Goal: Task Accomplishment & Management: Use online tool/utility

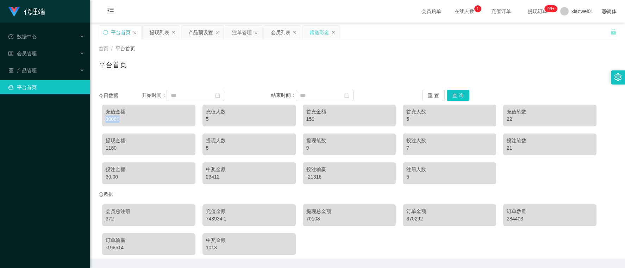
click at [319, 29] on div "赠送彩金" at bounding box center [319, 32] width 20 height 13
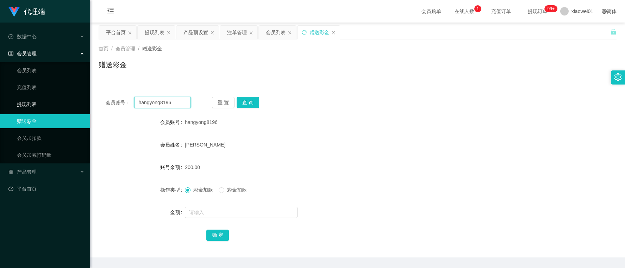
drag, startPoint x: 178, startPoint y: 99, endPoint x: -109, endPoint y: 90, distance: 287.7
click at [0, 90] on html "代理端 数据中心 会员管理 会员列表 充值列表 提现列表 赠送彩金 会员加扣款 会员加减打码量 产品管理 开奖记录 注单管理 产品列表 即时注单 产品预设置 …" at bounding box center [312, 134] width 625 height 268
paste input "Kevin939"
type input "Kevin939"
drag, startPoint x: 263, startPoint y: 101, endPoint x: 255, endPoint y: 101, distance: 7.7
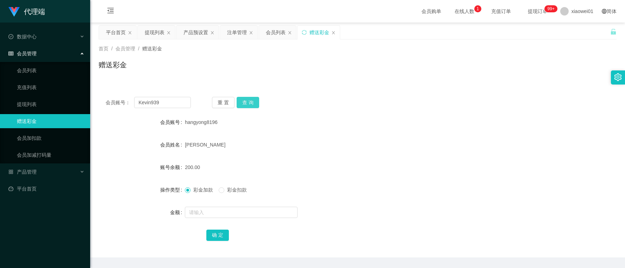
click at [260, 101] on div "重 置 查 询" at bounding box center [254, 102] width 85 height 11
click at [253, 101] on button "查 询" at bounding box center [248, 102] width 23 height 11
click at [191, 170] on span "205800.00" at bounding box center [196, 167] width 23 height 6
copy span "205800.00"
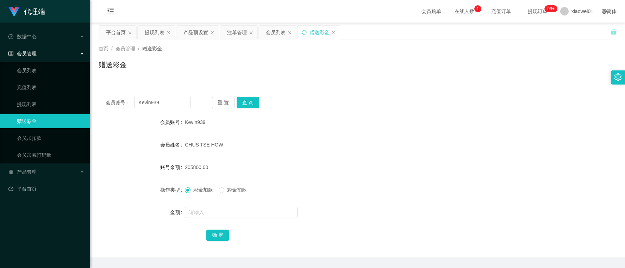
click at [346, 134] on form "会员账号 Kevin939 会员姓名 CHUS TSE HOW 账号余额 205800.00 操作类型 彩金加款 彩金扣款 金额 确 定" at bounding box center [358, 178] width 518 height 127
